Goal: Check status: Check status

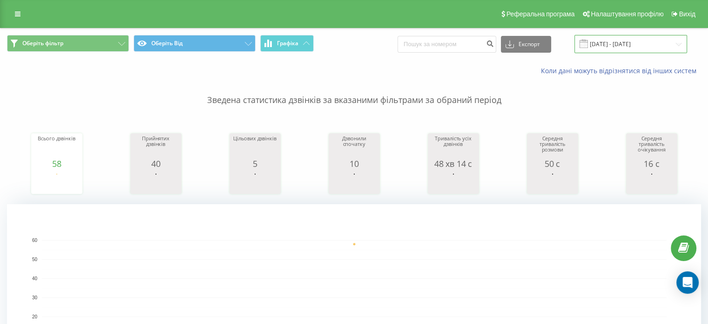
click at [643, 44] on input "[DATE] - [DATE]" at bounding box center [631, 44] width 113 height 18
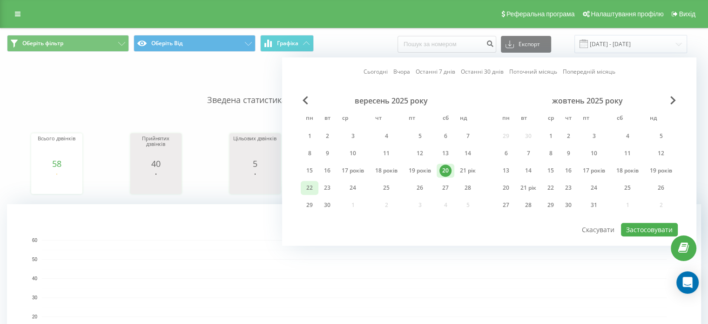
click at [309, 185] on font "22" at bounding box center [309, 187] width 7 height 8
click at [657, 228] on font "Застосовувати" at bounding box center [649, 229] width 47 height 9
type input "[DATE] - [DATE]"
